Goal: Find specific page/section: Find specific page/section

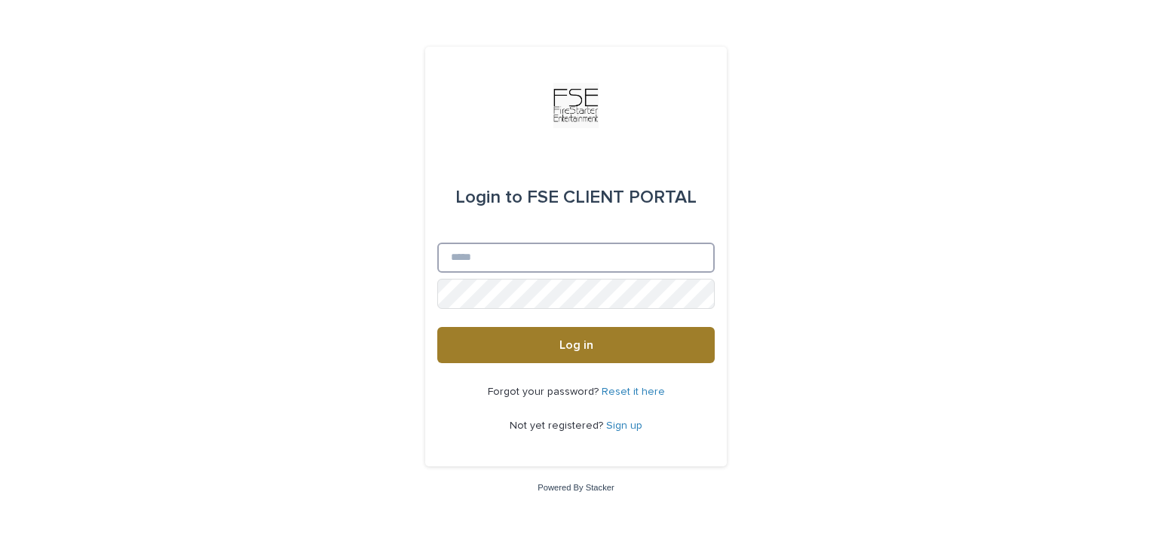
type input "**********"
click at [585, 348] on span "Log in" at bounding box center [577, 345] width 34 height 12
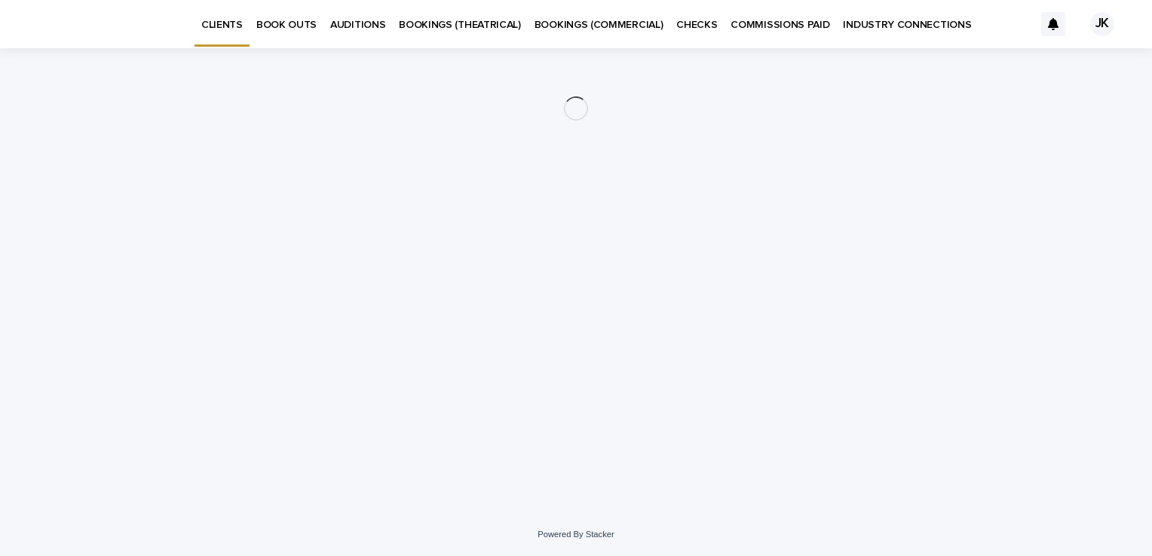
click at [891, 28] on p "INDUSTRY CONNECTIONS" at bounding box center [907, 16] width 128 height 32
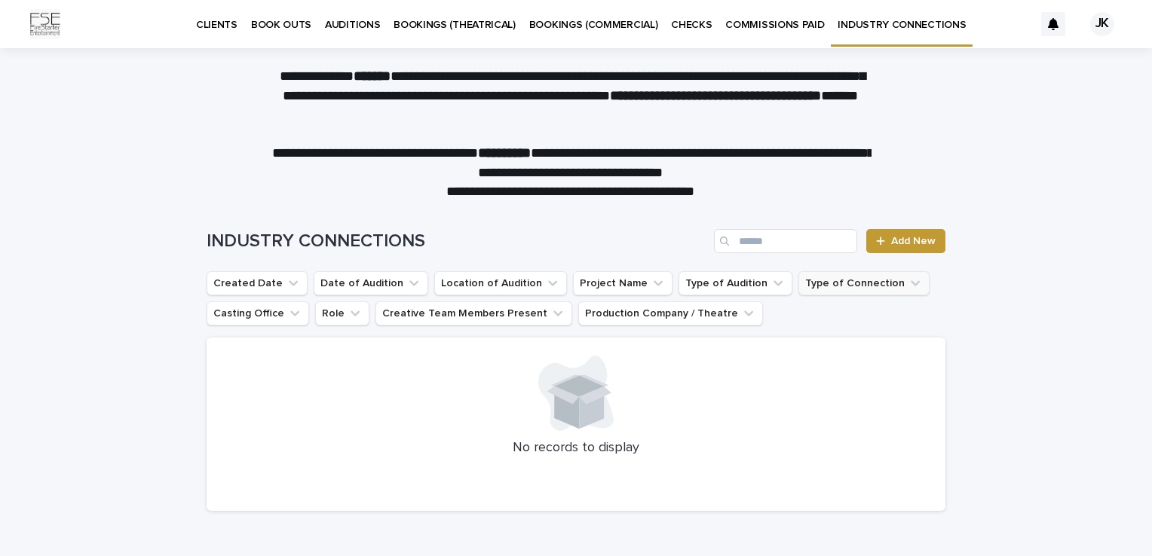
click at [803, 282] on button "Type of Connection" at bounding box center [864, 283] width 131 height 24
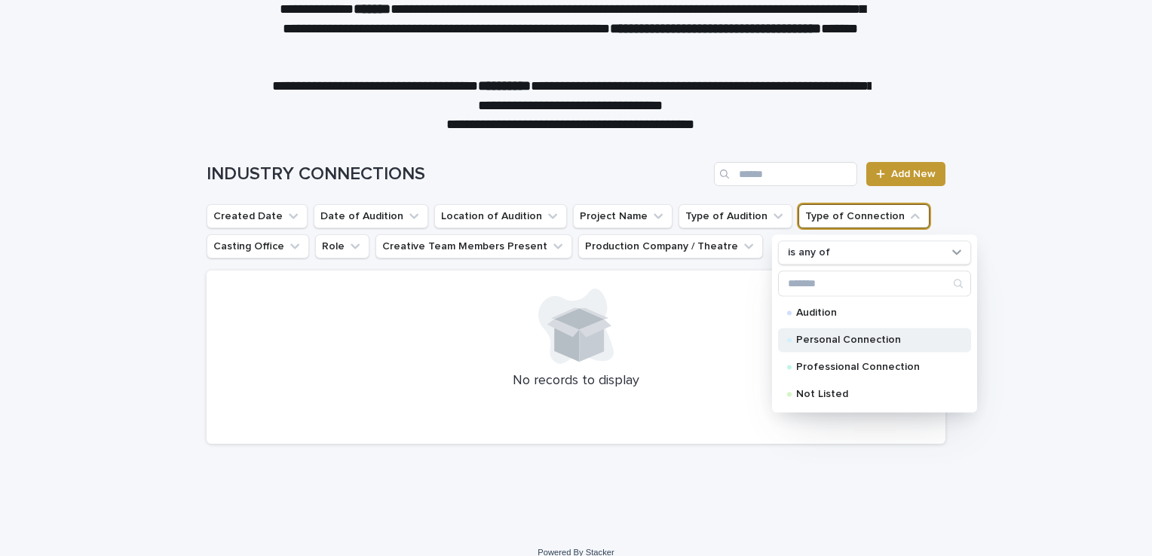
scroll to position [75, 0]
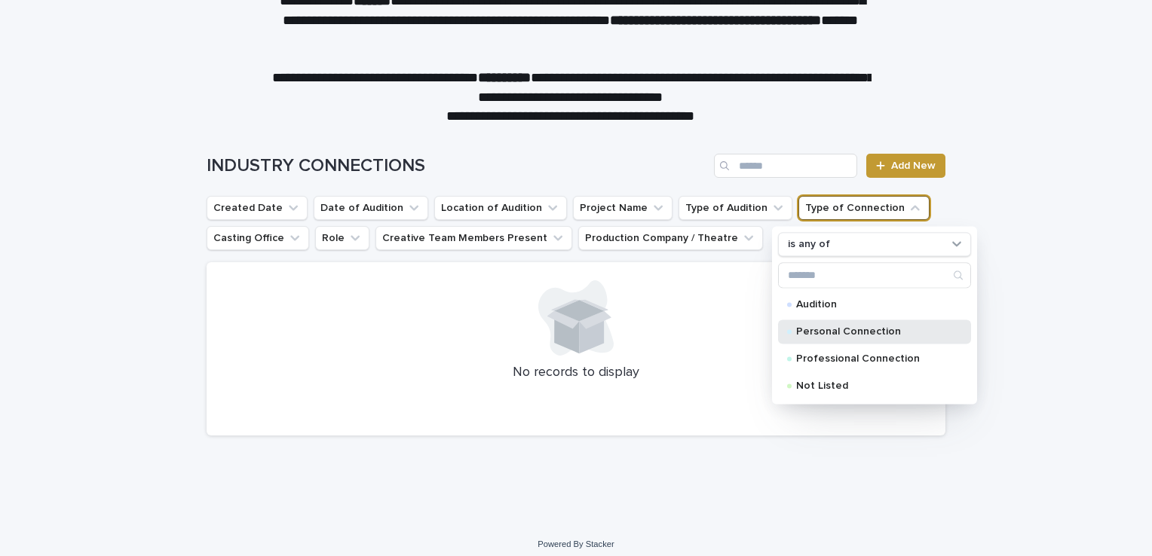
click at [857, 336] on div "Personal Connection" at bounding box center [874, 332] width 193 height 24
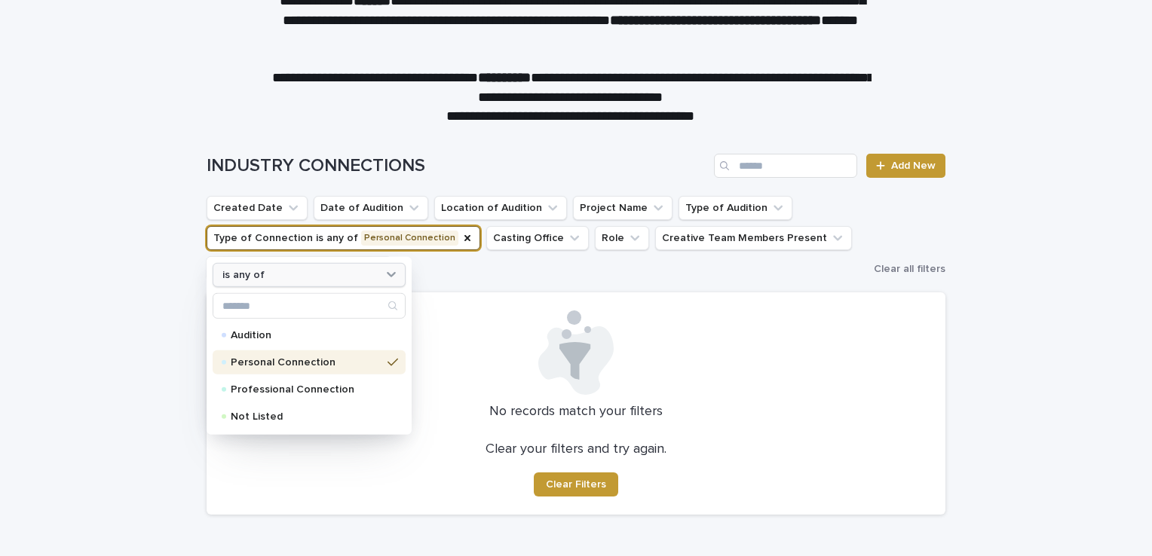
click at [335, 279] on div "is any of" at bounding box center [299, 275] width 167 height 16
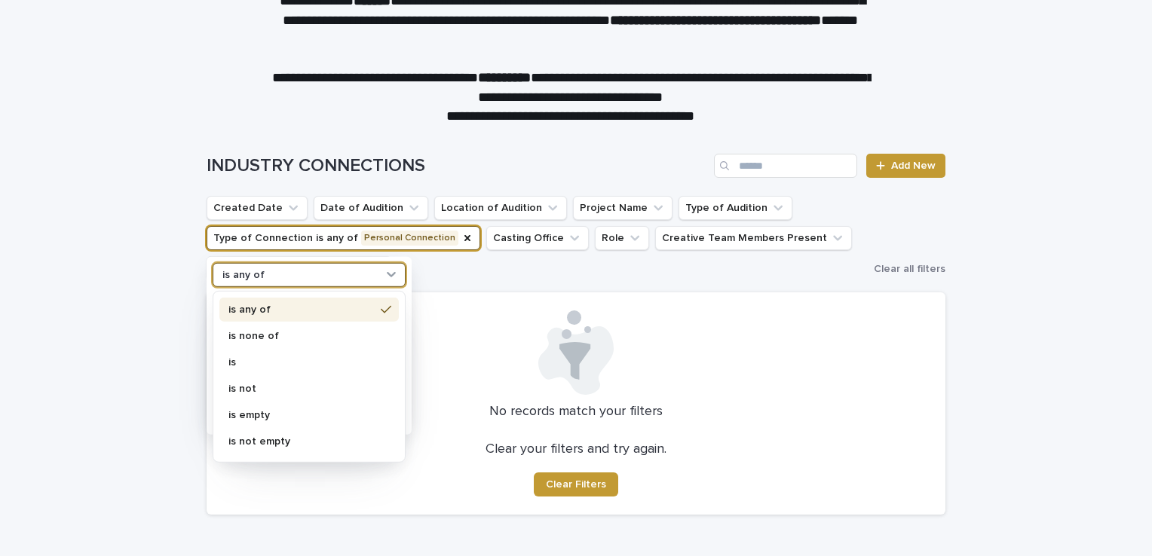
click at [443, 152] on div "INDUSTRY CONNECTIONS Add New" at bounding box center [576, 160] width 739 height 72
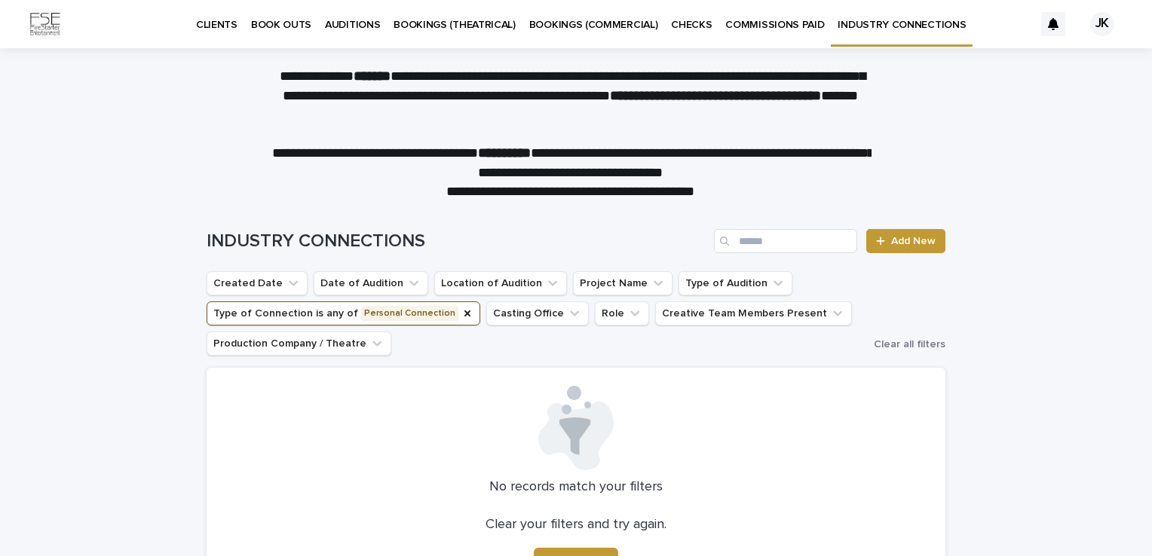
click at [296, 149] on p "**********" at bounding box center [569, 163] width 603 height 38
click at [369, 348] on icon "Production Company / Theatre" at bounding box center [376, 343] width 15 height 15
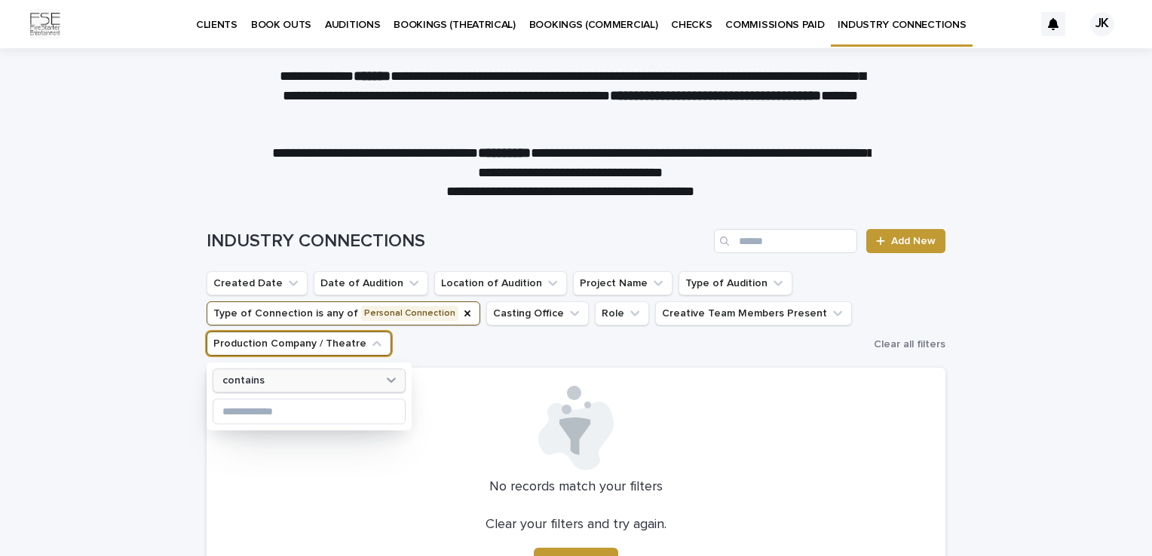
click at [358, 379] on div "contains" at bounding box center [299, 381] width 167 height 16
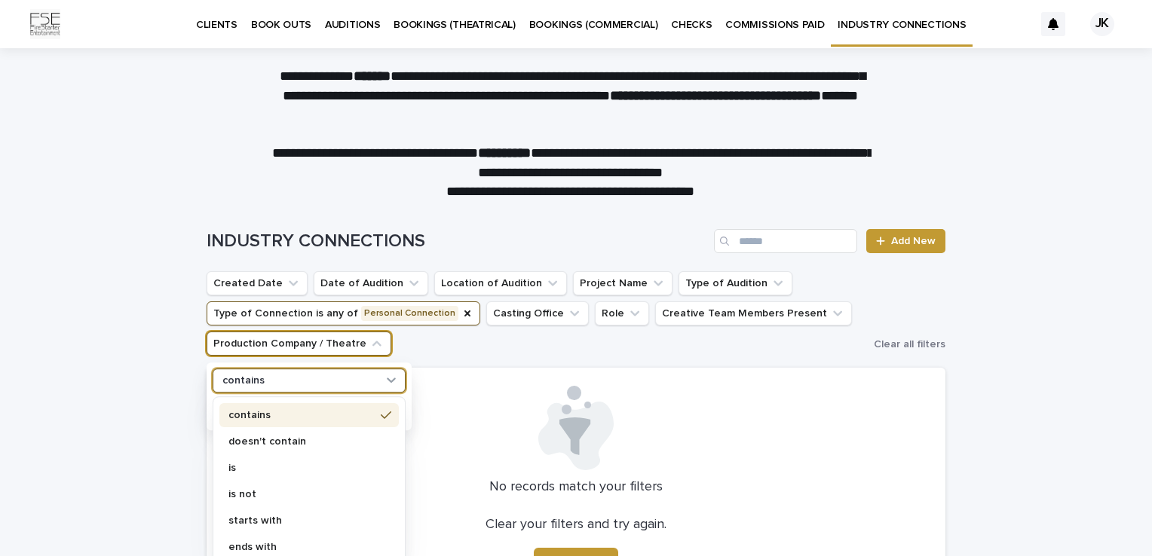
click at [302, 201] on div "INDUSTRY CONNECTIONS Add New" at bounding box center [576, 235] width 739 height 72
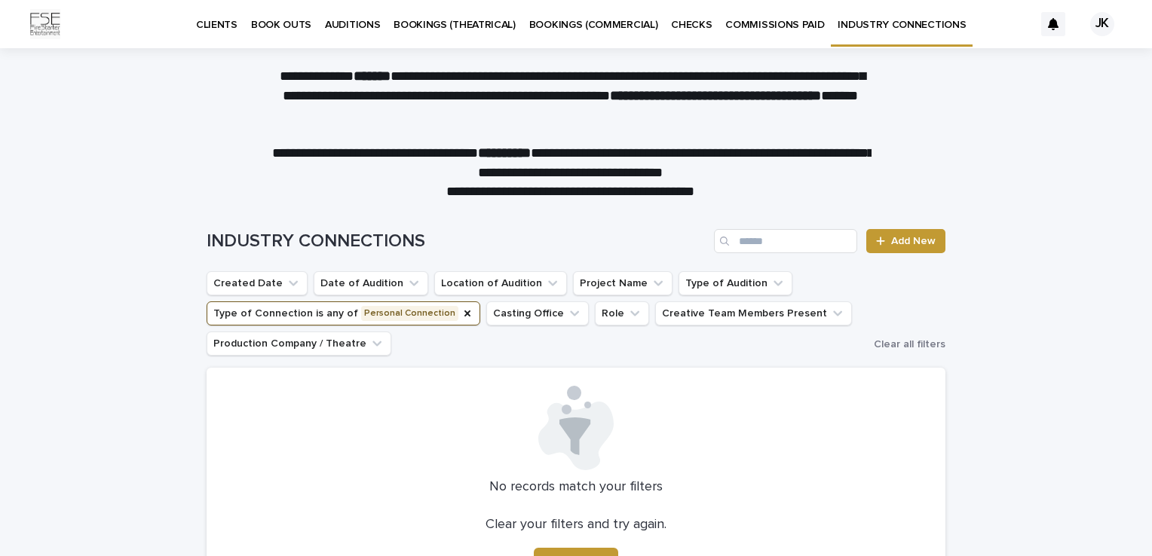
click at [762, 20] on p "COMMISSIONS PAID" at bounding box center [774, 16] width 99 height 32
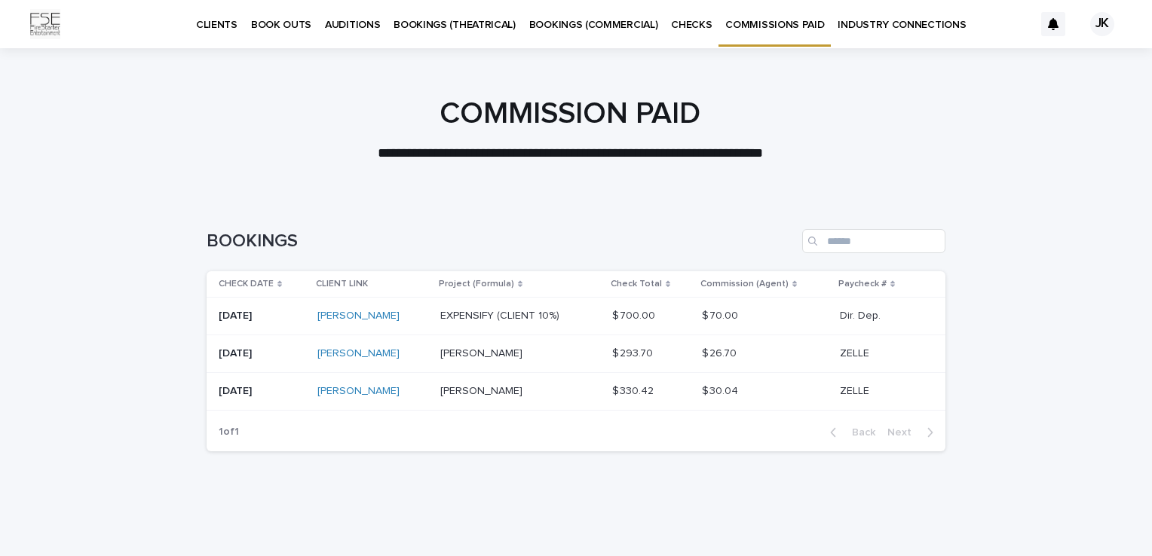
click at [845, 23] on p "INDUSTRY CONNECTIONS" at bounding box center [902, 16] width 128 height 32
